Goal: Task Accomplishment & Management: Use online tool/utility

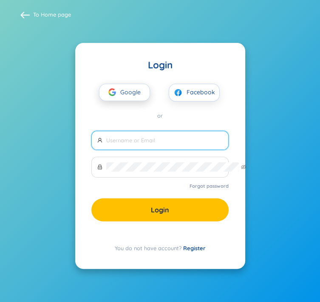
click at [129, 88] on span "Google" at bounding box center [132, 93] width 25 height 16
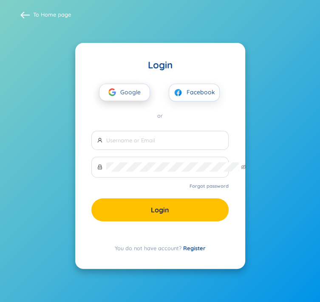
click at [132, 89] on span "Google" at bounding box center [132, 93] width 25 height 16
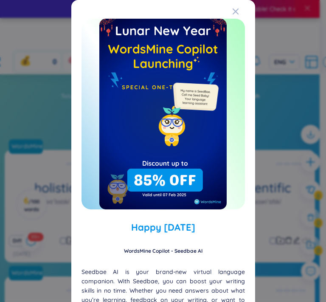
click at [225, 12] on div "Happy [DATE] WordsMine Copilot - Seedbae AI Seedbae AI is your brand-new virtua…" at bounding box center [164, 253] width 164 height 486
click at [233, 9] on span "Close" at bounding box center [244, 11] width 23 height 23
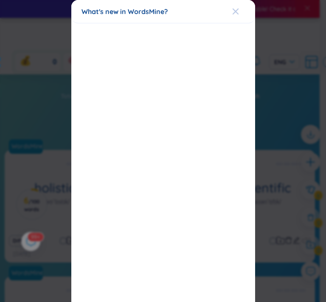
click at [233, 10] on icon "Close" at bounding box center [236, 11] width 7 height 7
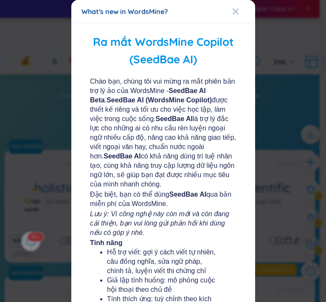
click at [184, 94] on b "SeedBae AI Beta" at bounding box center [148, 95] width 116 height 17
click at [236, 8] on icon "Close" at bounding box center [236, 11] width 7 height 7
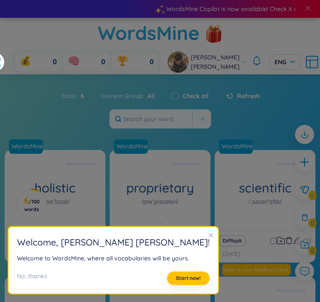
click at [208, 233] on icon "close" at bounding box center [211, 236] width 6 height 6
